Goal: Task Accomplishment & Management: Use online tool/utility

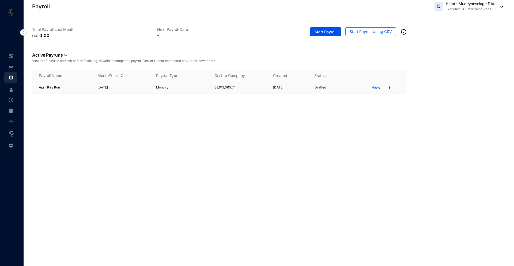
click at [391, 86] on img at bounding box center [389, 87] width 5 height 5
click at [356, 110] on p "Edit" at bounding box center [369, 110] width 38 height 9
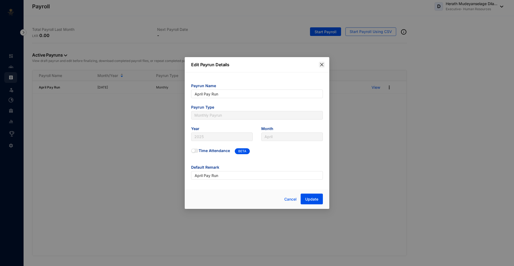
click at [324, 65] on span "Close" at bounding box center [322, 64] width 6 height 4
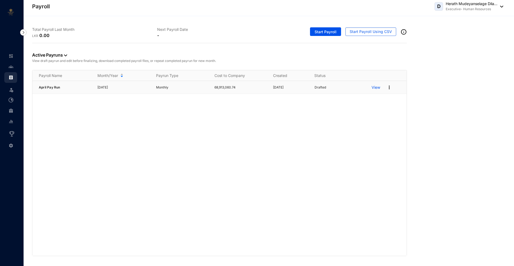
click at [379, 89] on p "View" at bounding box center [376, 87] width 9 height 5
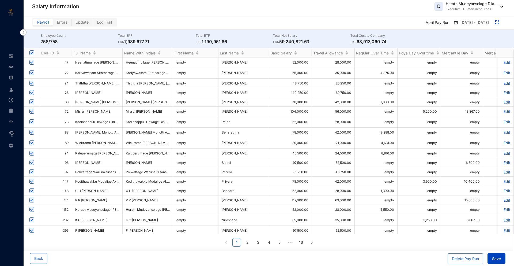
click at [493, 260] on span "Save" at bounding box center [496, 258] width 9 height 5
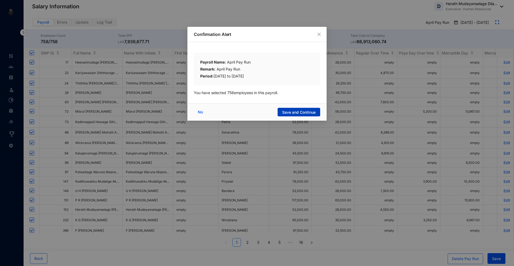
click at [312, 112] on span "Save and Continue" at bounding box center [298, 112] width 33 height 5
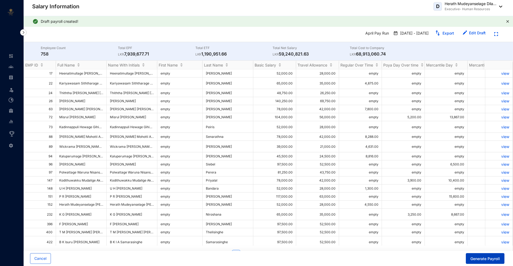
click at [479, 259] on span "Generate Payroll" at bounding box center [484, 258] width 29 height 5
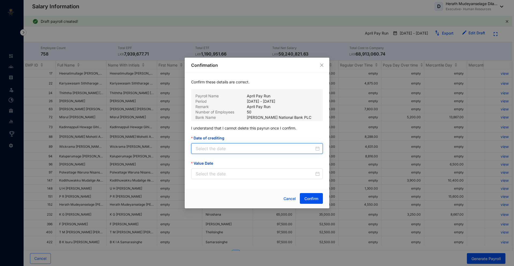
click at [264, 147] on input "Date of crediting" at bounding box center [255, 148] width 119 height 6
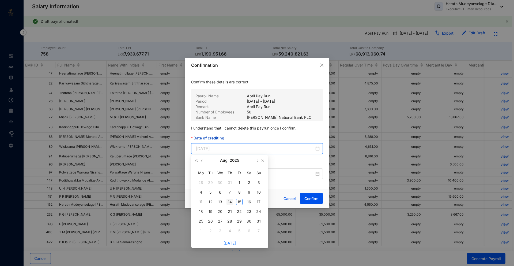
type input "2025-08-14"
click at [226, 202] on td "14" at bounding box center [230, 202] width 10 height 10
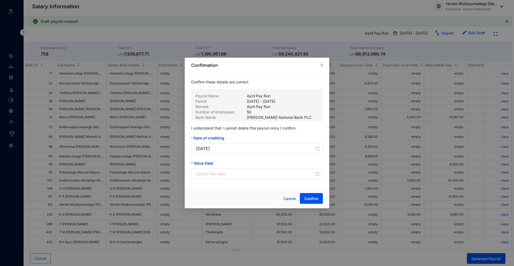
click at [226, 167] on div "Value Date" at bounding box center [257, 164] width 132 height 8
click at [226, 173] on input "Value Date" at bounding box center [255, 173] width 119 height 6
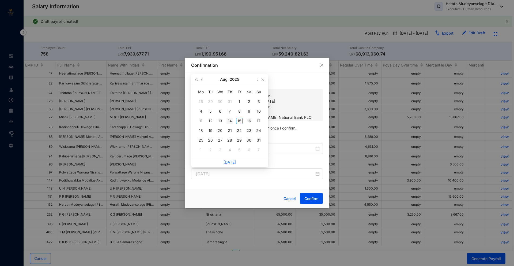
click at [233, 119] on td "14" at bounding box center [230, 121] width 10 height 10
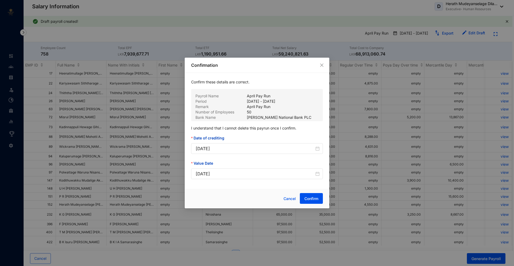
type input "2025-08-14"
click at [316, 199] on span "Confirm" at bounding box center [312, 198] width 14 height 5
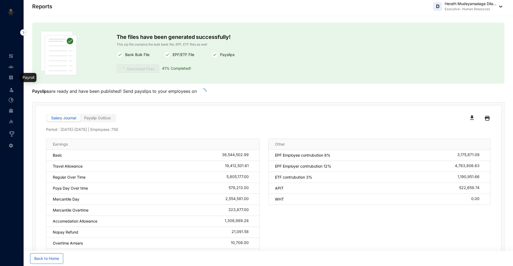
click at [9, 78] on img at bounding box center [11, 77] width 5 height 5
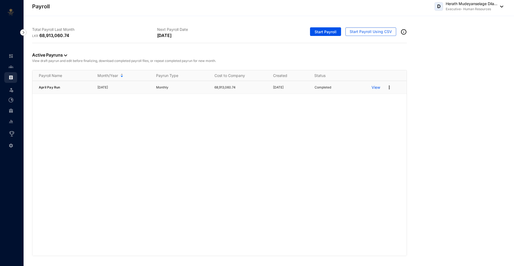
click at [376, 87] on p "View" at bounding box center [376, 87] width 9 height 5
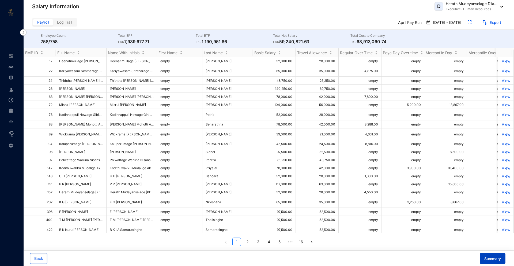
click at [490, 259] on span "Summary" at bounding box center [493, 258] width 17 height 5
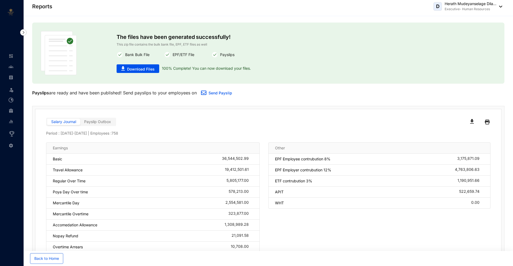
click at [139, 63] on div "The files have been generated successfully! This zip file contains the bulk ban…" at bounding box center [230, 53] width 227 height 44
click at [139, 66] on button "Download Files" at bounding box center [138, 68] width 43 height 9
click at [9, 75] on link at bounding box center [15, 77] width 13 height 5
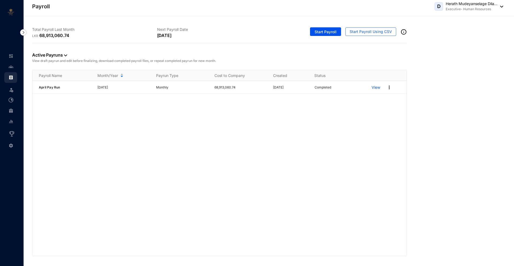
click at [371, 12] on div "Payroll D Herath Mudeyanselage Dila... Executive- Human Resources" at bounding box center [268, 6] width 472 height 11
click at [392, 89] on img at bounding box center [389, 87] width 5 height 5
click at [369, 136] on p "Edit Pay Run" at bounding box center [369, 134] width 38 height 9
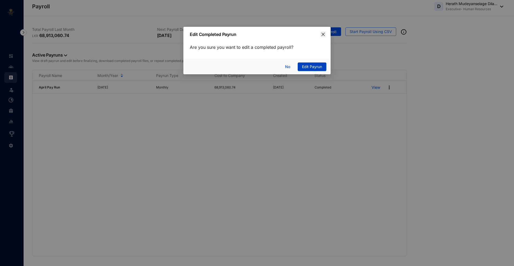
click at [324, 33] on icon "close" at bounding box center [323, 34] width 4 height 4
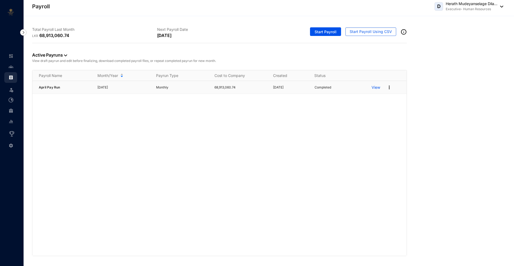
click at [390, 87] on img at bounding box center [389, 87] width 5 height 5
click at [365, 123] on p "Archive Pay Run" at bounding box center [369, 122] width 38 height 9
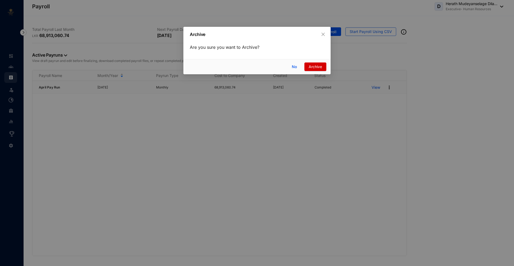
click at [317, 63] on button "Archive" at bounding box center [316, 66] width 22 height 9
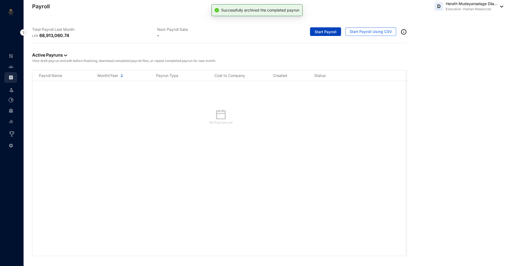
click at [328, 32] on span "Start Payroll" at bounding box center [326, 31] width 22 height 5
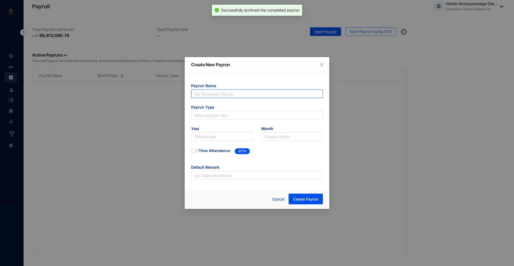
click at [212, 93] on input "text" at bounding box center [257, 93] width 132 height 9
type input "Aprill payroll"
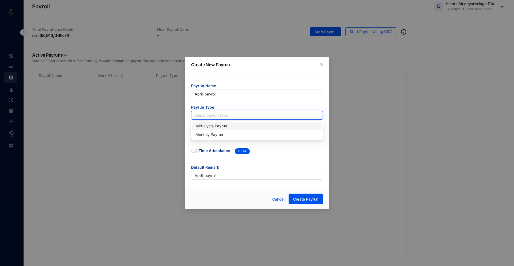
click at [211, 114] on input "search" at bounding box center [257, 115] width 125 height 8
click at [211, 133] on div "Monthly Payrun" at bounding box center [257, 135] width 123 height 6
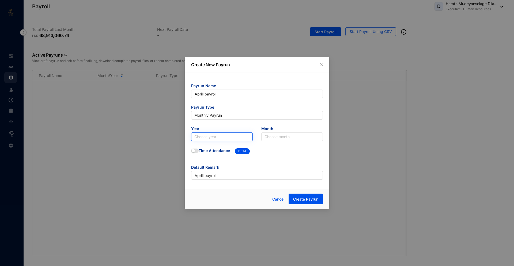
click at [207, 136] on input "search" at bounding box center [222, 137] width 55 height 8
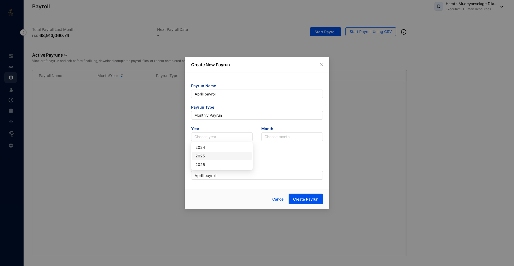
click at [205, 156] on div "2025" at bounding box center [222, 156] width 53 height 6
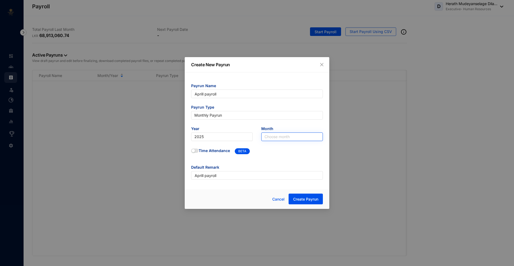
click at [276, 139] on input "search" at bounding box center [292, 137] width 55 height 8
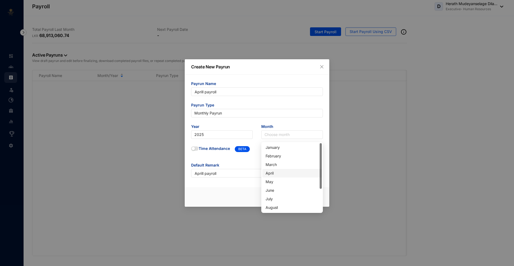
click at [271, 174] on div "April" at bounding box center [292, 173] width 53 height 6
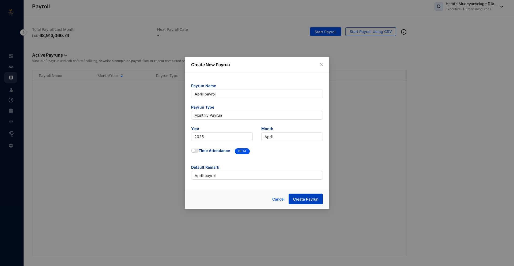
click at [305, 202] on button "Create Payrun" at bounding box center [306, 198] width 34 height 11
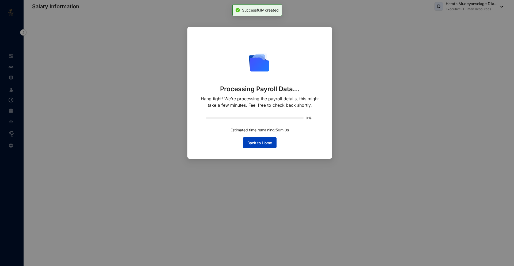
click at [255, 145] on button "Back to Home" at bounding box center [260, 142] width 34 height 11
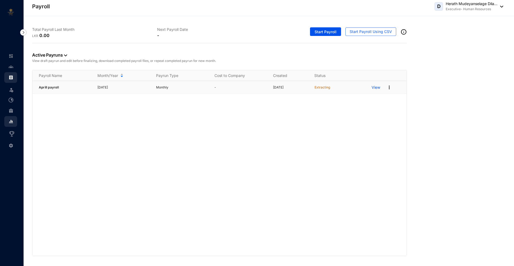
click at [386, 87] on div "View" at bounding box center [389, 87] width 35 height 9
click at [389, 88] on img at bounding box center [389, 87] width 5 height 5
click at [359, 96] on p "Delete" at bounding box center [369, 98] width 38 height 9
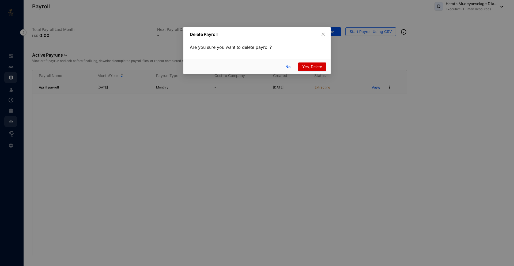
click at [312, 63] on button "Yes, Delete" at bounding box center [312, 66] width 28 height 9
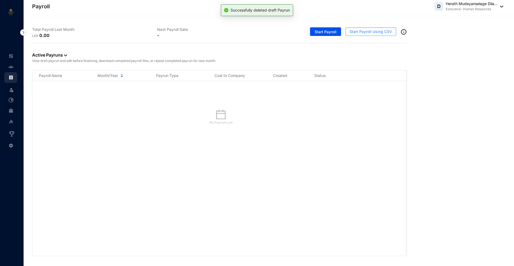
click at [354, 32] on span "Start Payroll Using CSV" at bounding box center [371, 31] width 42 height 5
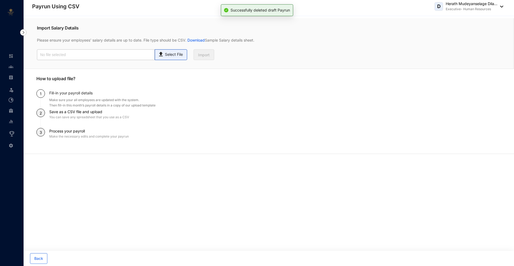
click at [174, 54] on p "Select File" at bounding box center [174, 55] width 18 height 6
click at [0, 0] on input "Select File" at bounding box center [0, 0] width 0 height 0
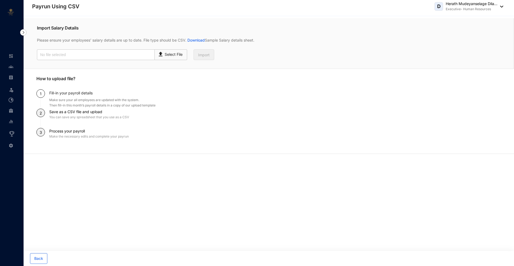
type input "majestic pride datav1.2.xlsx - Payroll.csv"
click at [204, 57] on span "Import" at bounding box center [204, 54] width 12 height 5
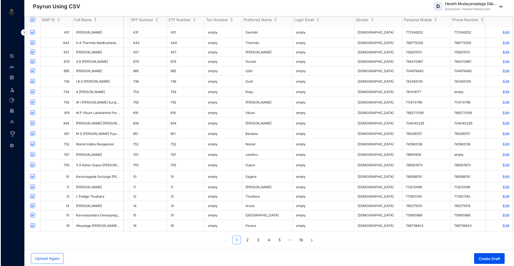
scroll to position [0, 810]
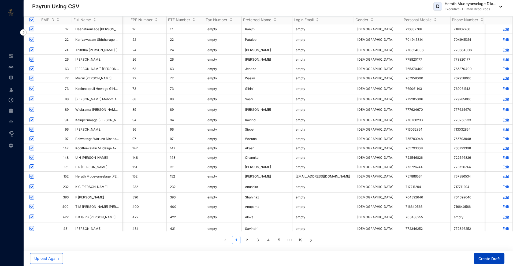
click at [483, 259] on span "Create Draft" at bounding box center [488, 258] width 21 height 5
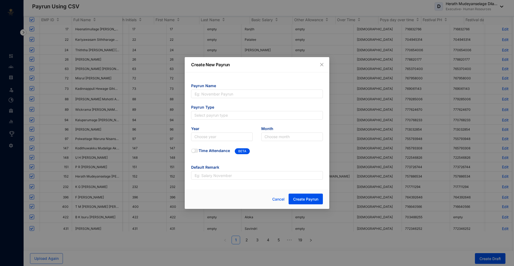
click at [223, 87] on span "Payrun Name" at bounding box center [257, 86] width 132 height 6
click at [223, 92] on input "text" at bounding box center [257, 93] width 132 height 9
type input "Aprill Payroll"
click at [215, 113] on input "search" at bounding box center [257, 115] width 125 height 8
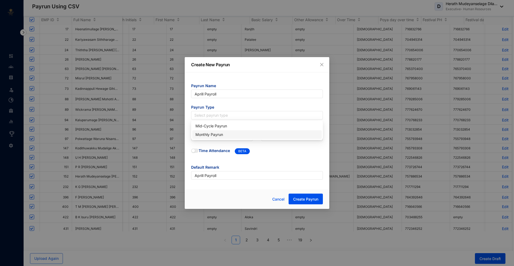
click at [210, 133] on div "Monthly Payrun" at bounding box center [257, 135] width 123 height 6
click at [207, 137] on input "search" at bounding box center [222, 137] width 55 height 8
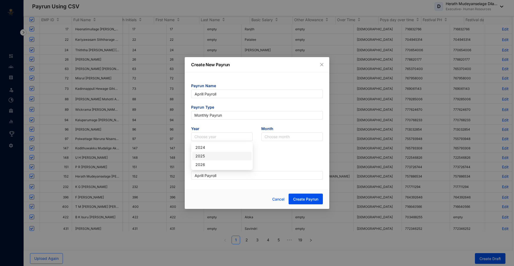
click at [207, 155] on div "2025" at bounding box center [222, 156] width 53 height 6
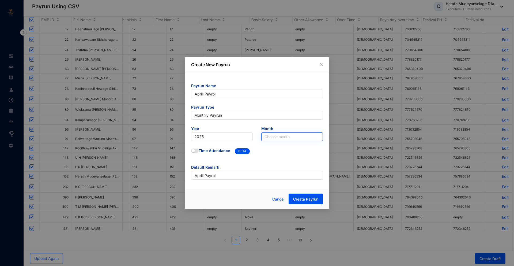
click at [282, 138] on input "search" at bounding box center [292, 137] width 55 height 8
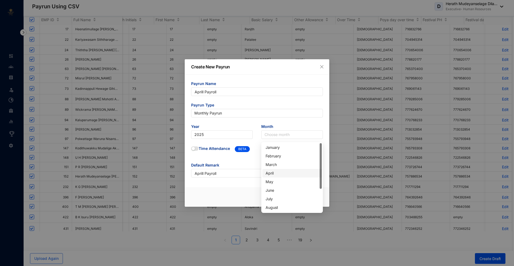
click at [275, 173] on div "April" at bounding box center [292, 173] width 53 height 6
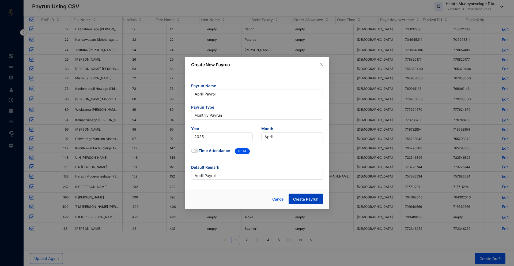
click at [299, 199] on span "Create Payrun" at bounding box center [305, 198] width 25 height 5
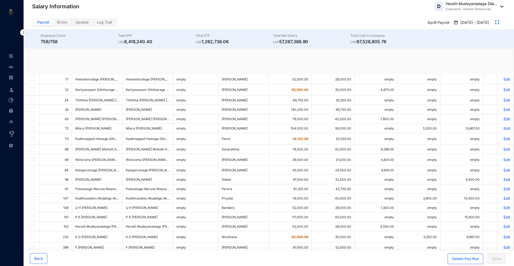
checkbox input "true"
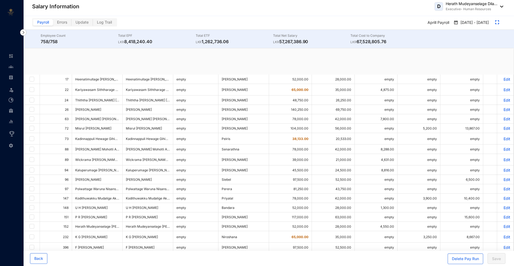
checkbox input "true"
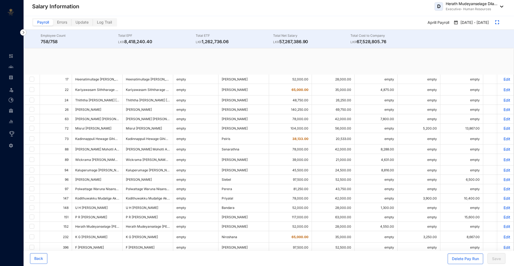
checkbox input "true"
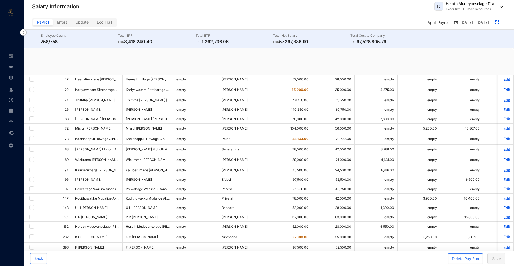
checkbox input "true"
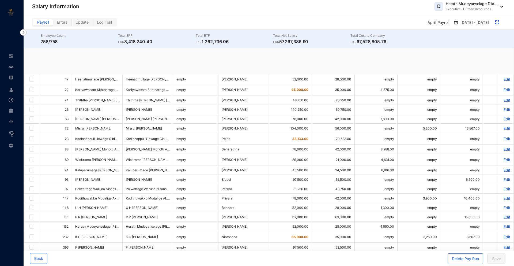
checkbox input "true"
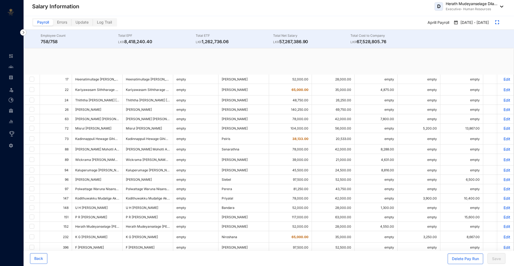
checkbox input "true"
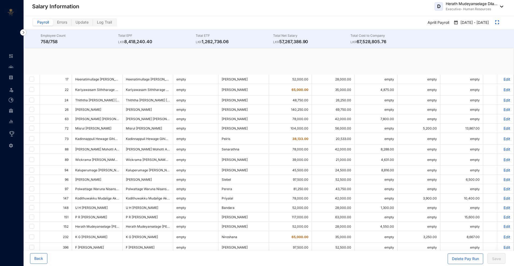
checkbox input "true"
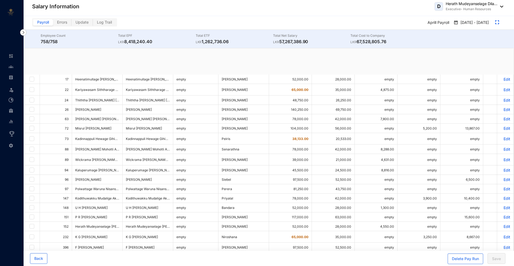
checkbox input "true"
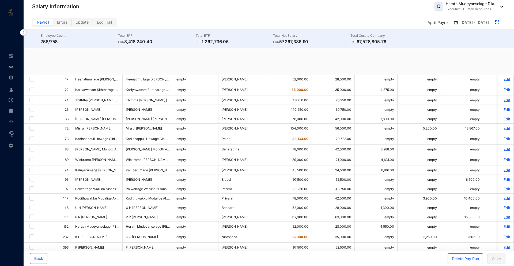
checkbox input "true"
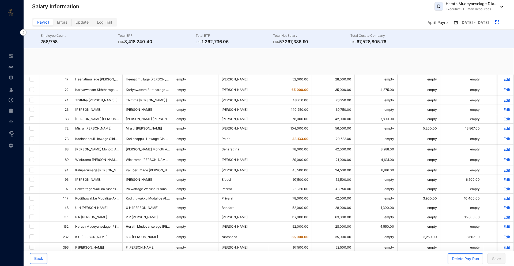
checkbox input "true"
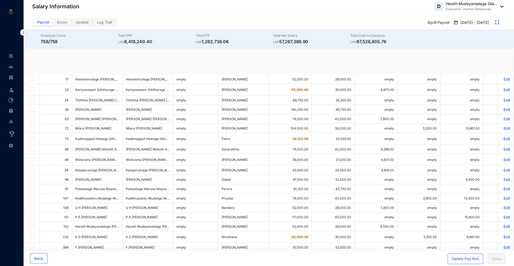
checkbox input "true"
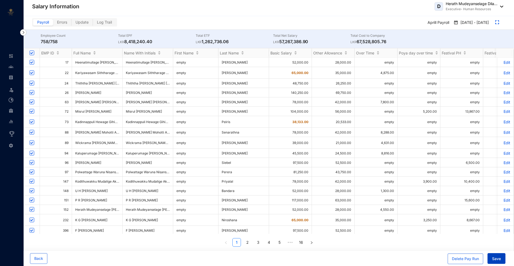
click at [498, 254] on button "Save" at bounding box center [497, 258] width 18 height 11
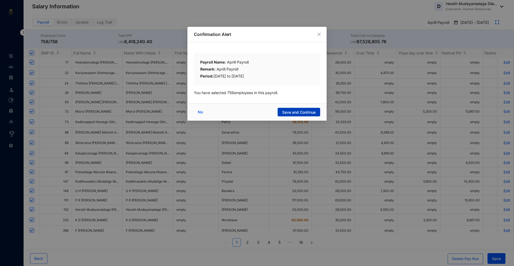
click at [287, 115] on button "Save and Continue" at bounding box center [299, 112] width 43 height 9
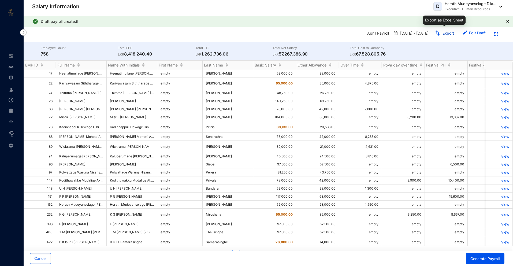
click at [442, 31] on link "Export" at bounding box center [448, 33] width 12 height 5
click at [500, 83] on p "view" at bounding box center [499, 83] width 20 height 5
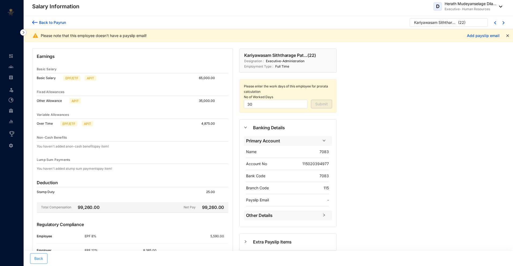
click at [43, 257] on button "Back" at bounding box center [38, 258] width 17 height 11
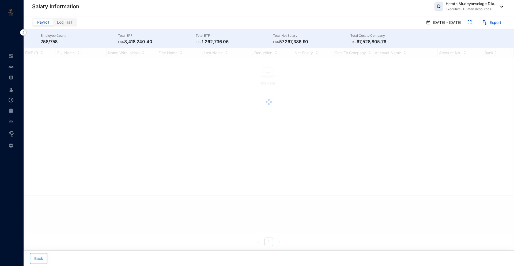
click at [38, 259] on span "Back" at bounding box center [38, 258] width 9 height 5
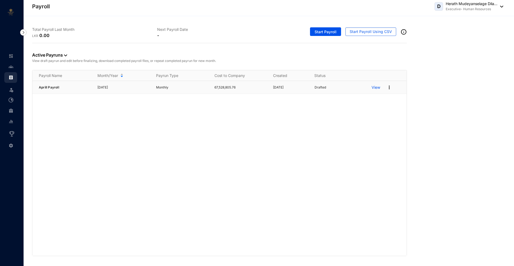
click at [393, 87] on div "View" at bounding box center [389, 87] width 35 height 9
click at [388, 87] on img at bounding box center [389, 87] width 5 height 5
click at [360, 98] on p "Delete" at bounding box center [369, 98] width 38 height 9
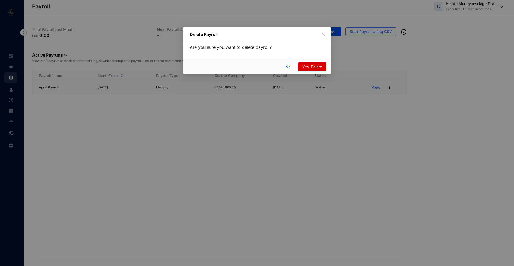
click at [307, 66] on span "Yes, Delete" at bounding box center [312, 67] width 20 height 6
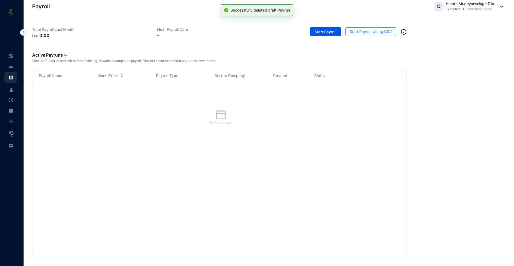
click at [367, 34] on span "Start Payroll Using CSV" at bounding box center [371, 31] width 42 height 5
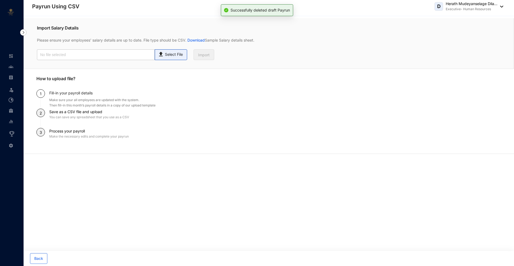
click at [165, 51] on img at bounding box center [161, 54] width 7 height 8
click at [0, 0] on input "Select File" at bounding box center [0, 0] width 0 height 0
type input "majestic pride datav1.2.xlsx - Payroll (1).csv"
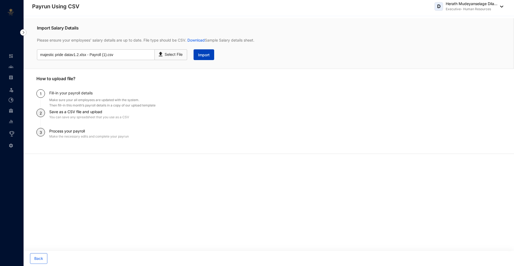
click at [204, 55] on span "Import" at bounding box center [204, 54] width 12 height 5
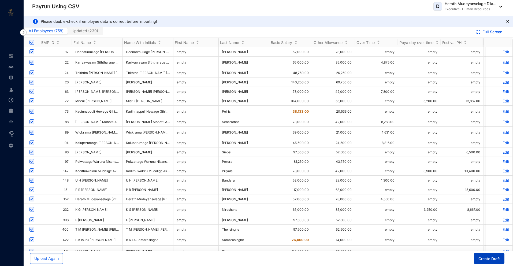
click at [489, 257] on span "Create Draft" at bounding box center [488, 258] width 21 height 5
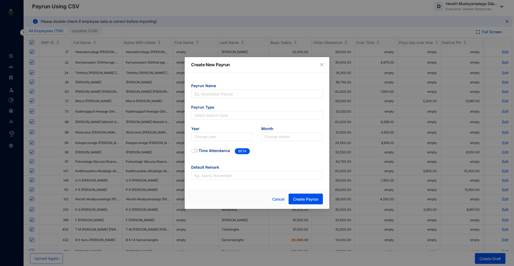
click at [211, 98] on form "Payrun Name Payrun Type Select payrun type Year Choose year Month Choose month …" at bounding box center [257, 131] width 132 height 96
click at [210, 95] on input "text" at bounding box center [257, 93] width 132 height 9
type input "Payroll"
click at [208, 113] on input "search" at bounding box center [257, 115] width 125 height 8
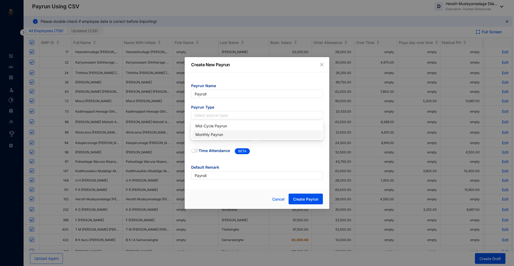
click at [210, 135] on div "Monthly Payrun" at bounding box center [257, 135] width 123 height 6
click at [204, 139] on input "search" at bounding box center [222, 137] width 55 height 8
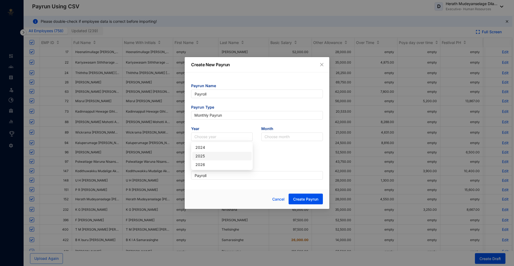
click at [206, 157] on div "2025" at bounding box center [222, 156] width 53 height 6
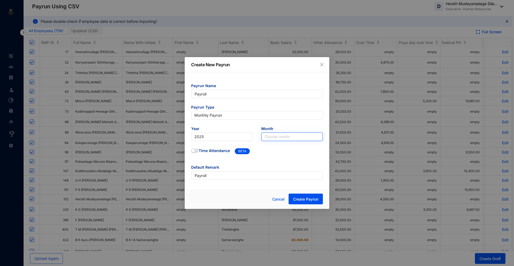
click at [286, 135] on input "search" at bounding box center [292, 137] width 55 height 8
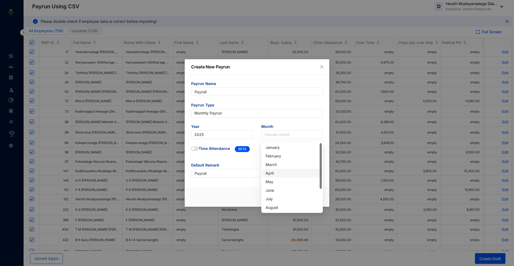
click at [270, 174] on div "April" at bounding box center [292, 173] width 53 height 6
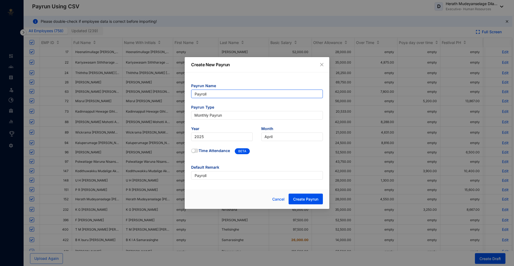
click at [195, 94] on input "Payroll" at bounding box center [257, 93] width 132 height 9
type input "APayroll"
type input "April Payroll"
click at [303, 200] on span "Create Payrun" at bounding box center [305, 198] width 25 height 5
type input "April Payroll"
